Goal: Information Seeking & Learning: Understand process/instructions

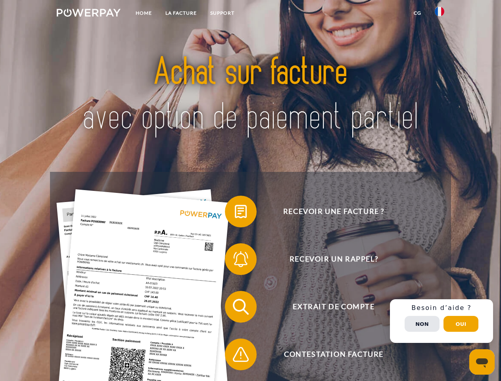
click at [88, 14] on img at bounding box center [89, 13] width 64 height 8
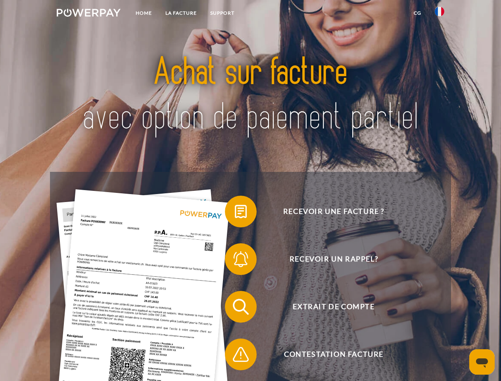
click at [440, 14] on img at bounding box center [440, 12] width 10 height 10
click at [417, 13] on link "CG" at bounding box center [417, 13] width 21 height 14
click at [235, 213] on span at bounding box center [229, 212] width 40 height 40
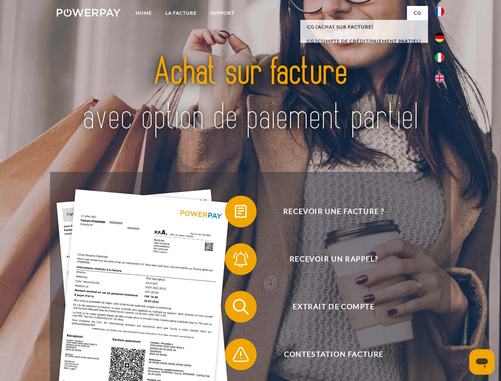
click at [235, 261] on span at bounding box center [229, 259] width 40 height 40
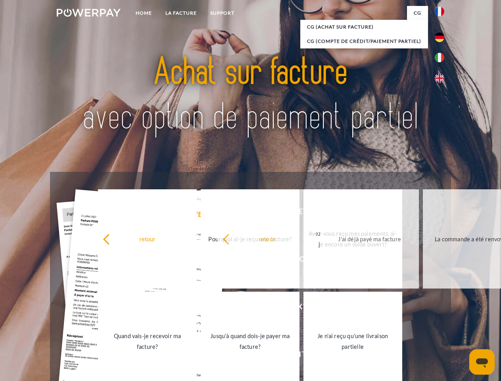
click at [235, 308] on link "Jusqu'à quand dois-je payer ma facture?" at bounding box center [250, 341] width 99 height 99
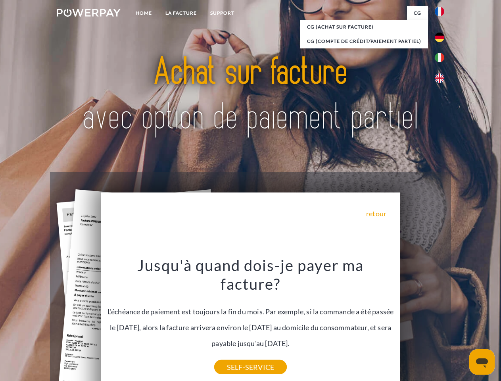
click at [235, 356] on div "Jusqu'à quand dois-je payer ma facture? L'échéance de paiement est toujours la …" at bounding box center [251, 310] width 290 height 111
click at [442, 321] on div "Recevoir une facture ? Recevoir un rappel? Extrait de compte retour" at bounding box center [250, 330] width 401 height 317
click at [422, 323] on span "Extrait de compte" at bounding box center [333, 307] width 194 height 32
click at [461, 324] on header "Home LA FACTURE Support" at bounding box center [250, 274] width 501 height 548
